Goal: Book appointment/travel/reservation

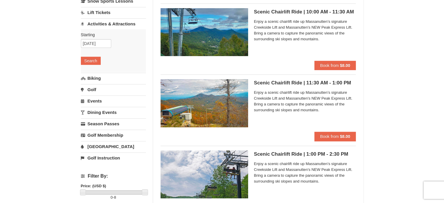
scroll to position [58, 0]
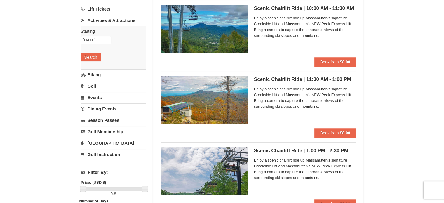
click at [101, 140] on link "[GEOGRAPHIC_DATA]" at bounding box center [113, 142] width 65 height 11
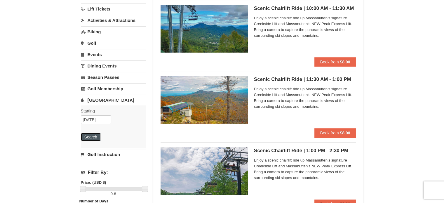
click at [93, 137] on button "Search" at bounding box center [91, 137] width 20 height 8
